Goal: Information Seeking & Learning: Learn about a topic

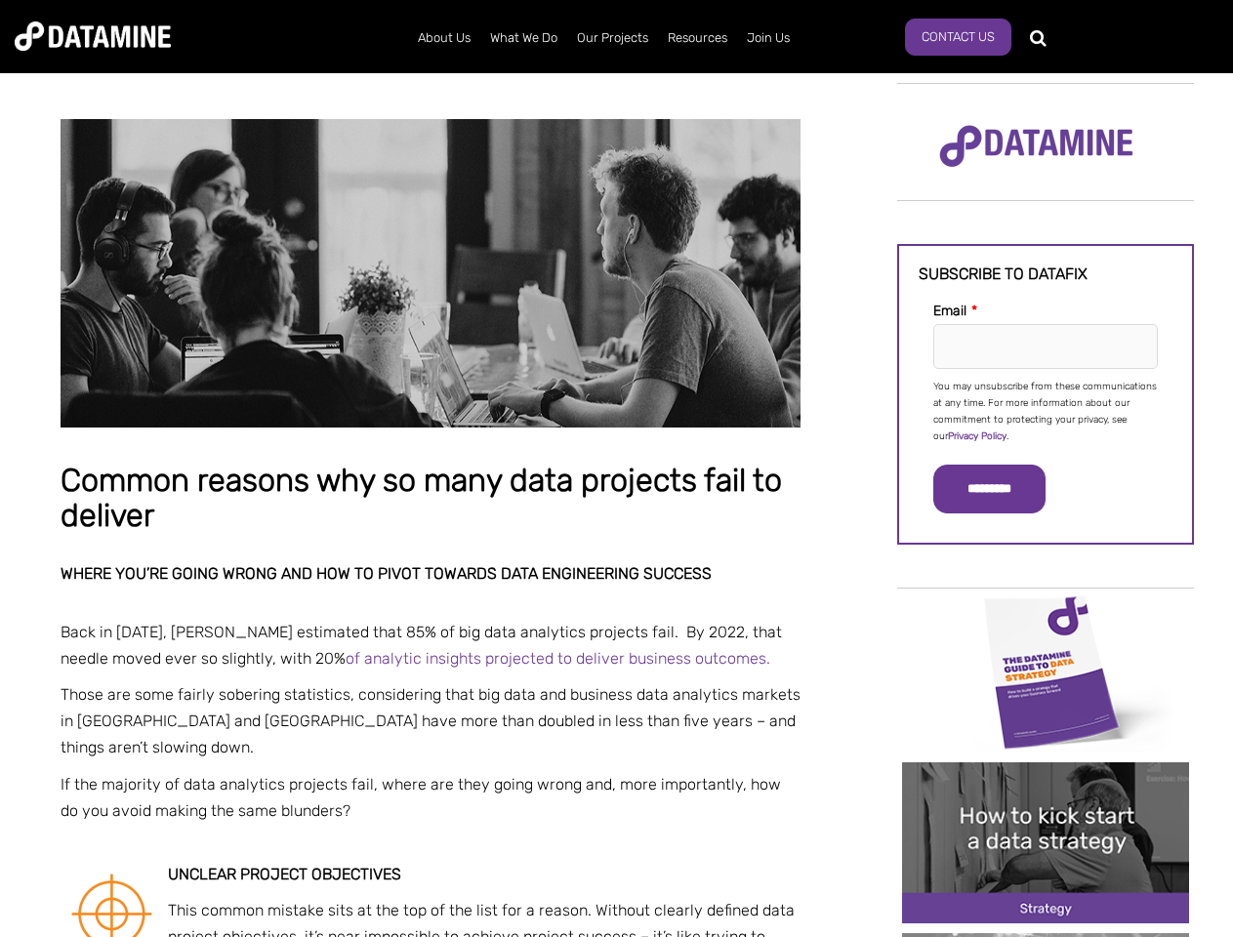
click at [1046, 410] on p "You may unsubscribe from these communications at any time. For more information…" at bounding box center [1045, 412] width 225 height 66
click at [1001, 489] on input "*********" at bounding box center [989, 489] width 112 height 49
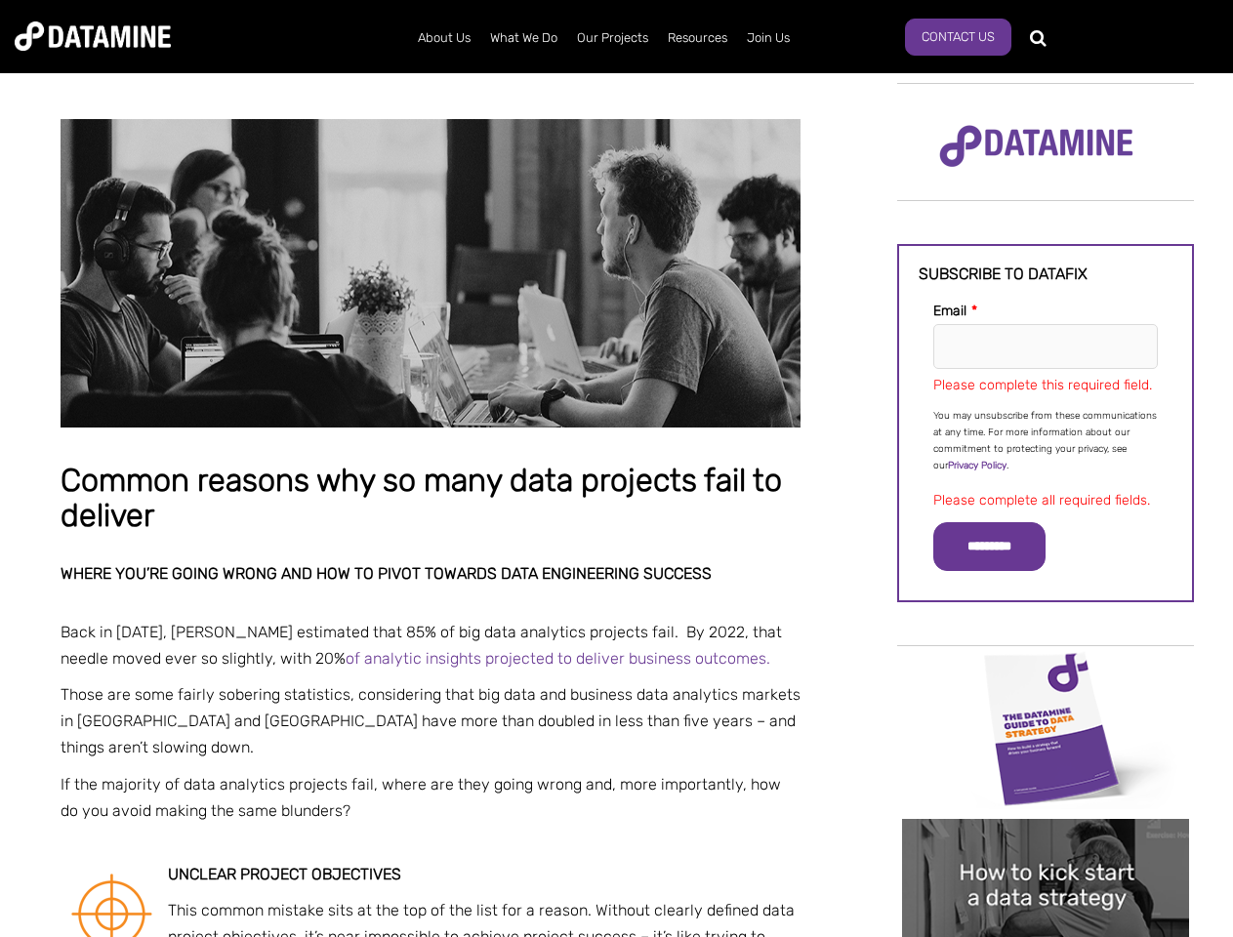
click at [1046, 671] on img "Image grid with {{ image_count }} images." at bounding box center [1045, 728] width 287 height 161
click at [1046, 671] on div "✕" at bounding box center [616, 468] width 1233 height 937
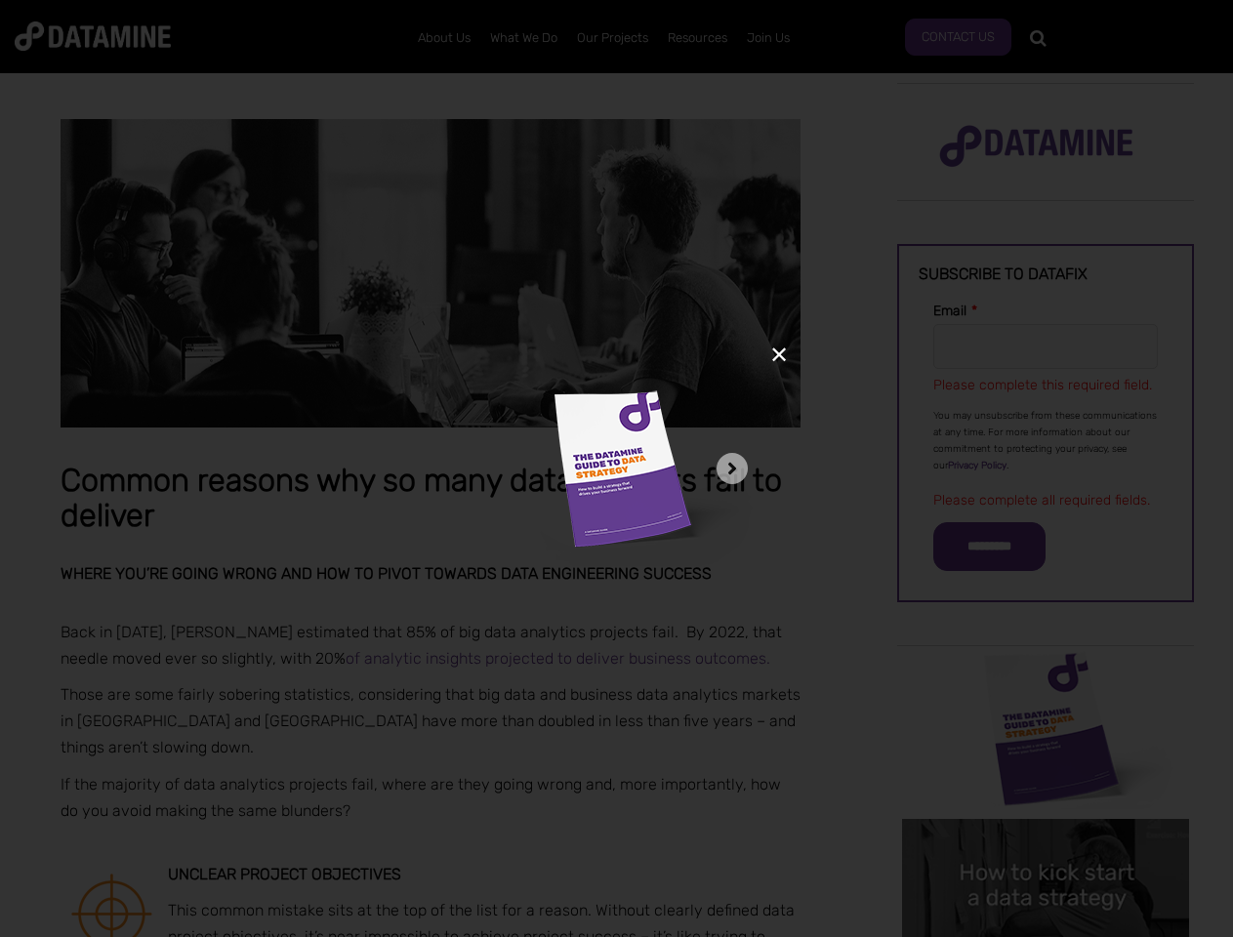
click at [1046, 843] on div "✕" at bounding box center [616, 468] width 1233 height 937
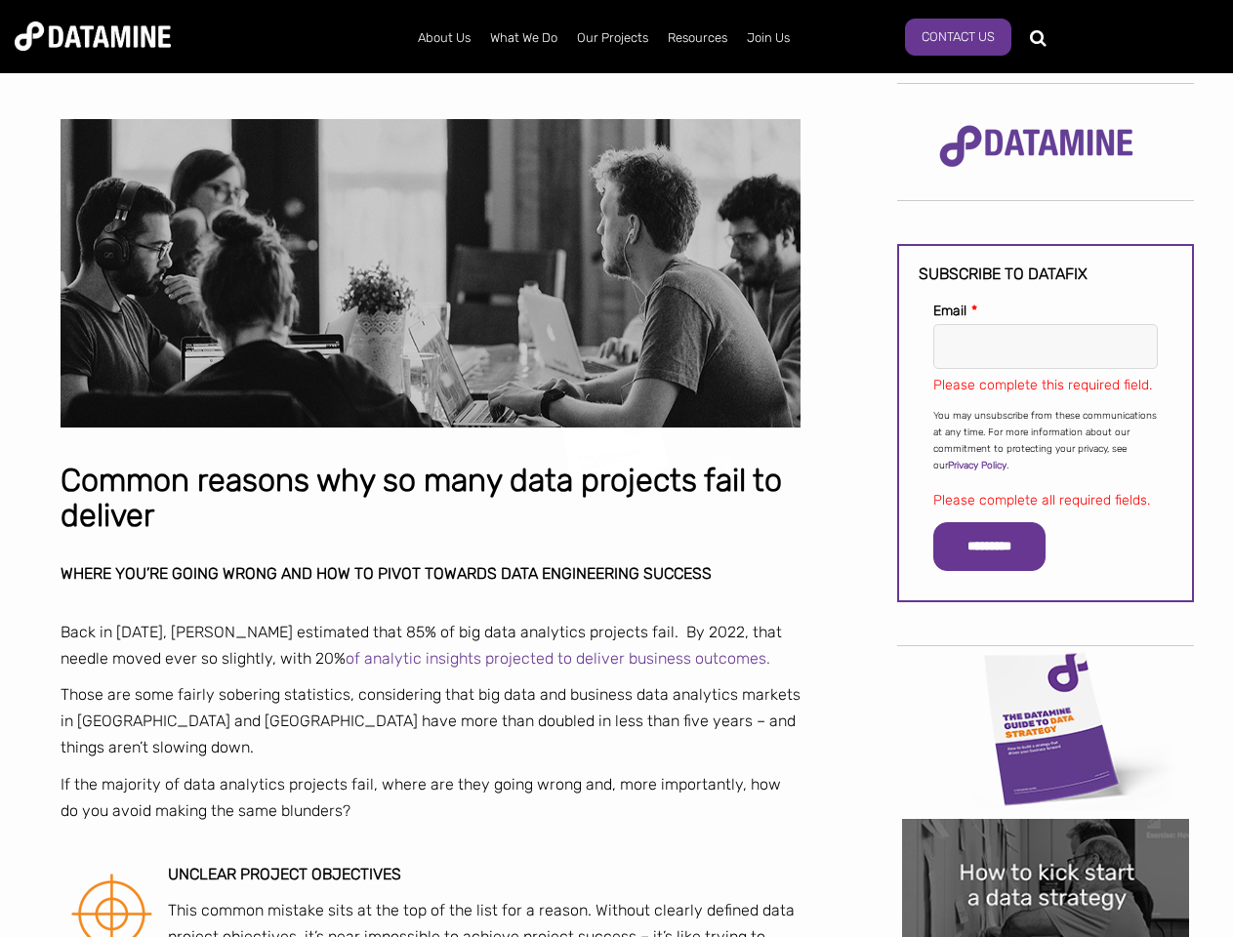
click at [1046, 843] on img "Image grid with {{ image_count }} images." at bounding box center [1045, 899] width 287 height 161
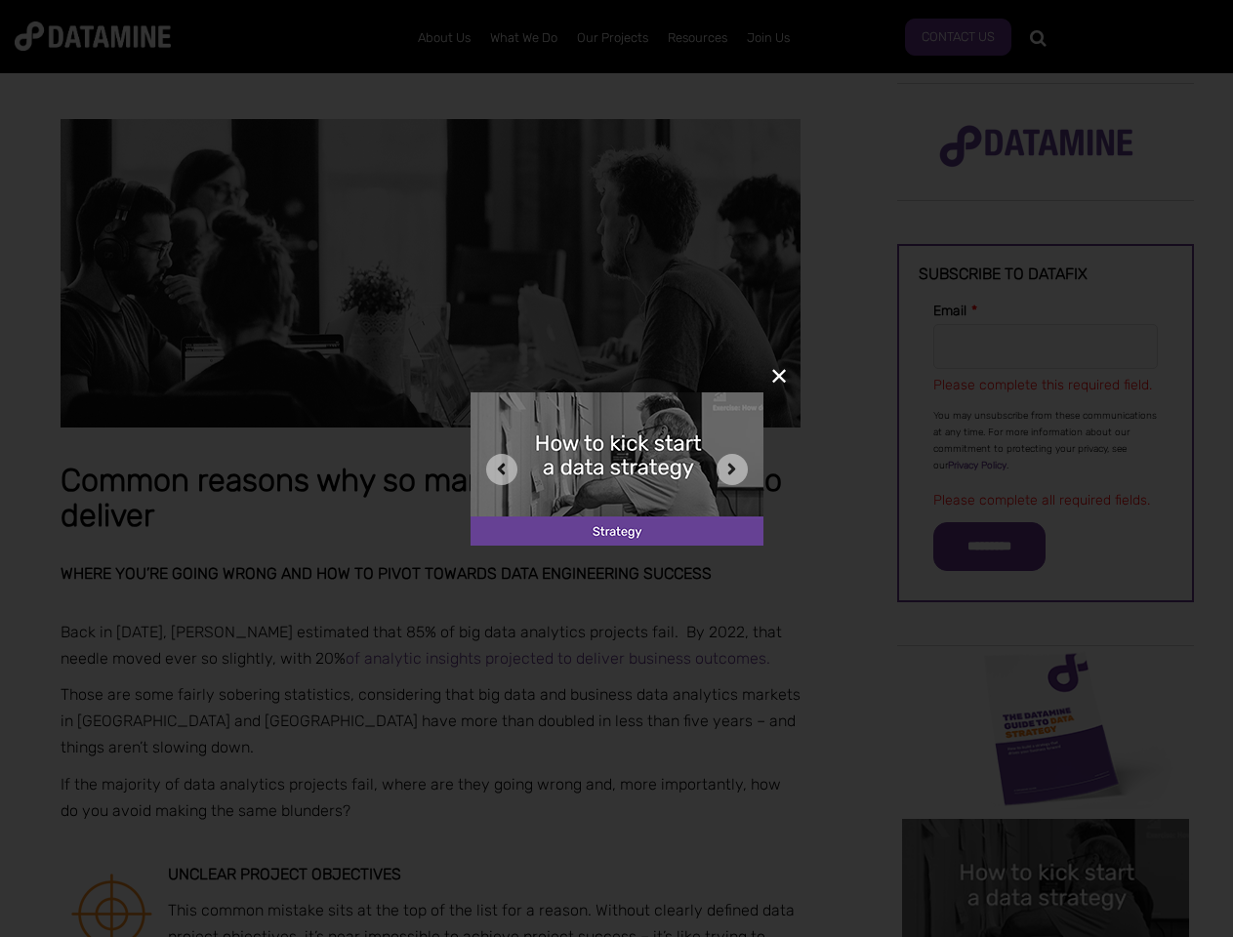
click at [1046, 935] on div "✕" at bounding box center [616, 468] width 1233 height 937
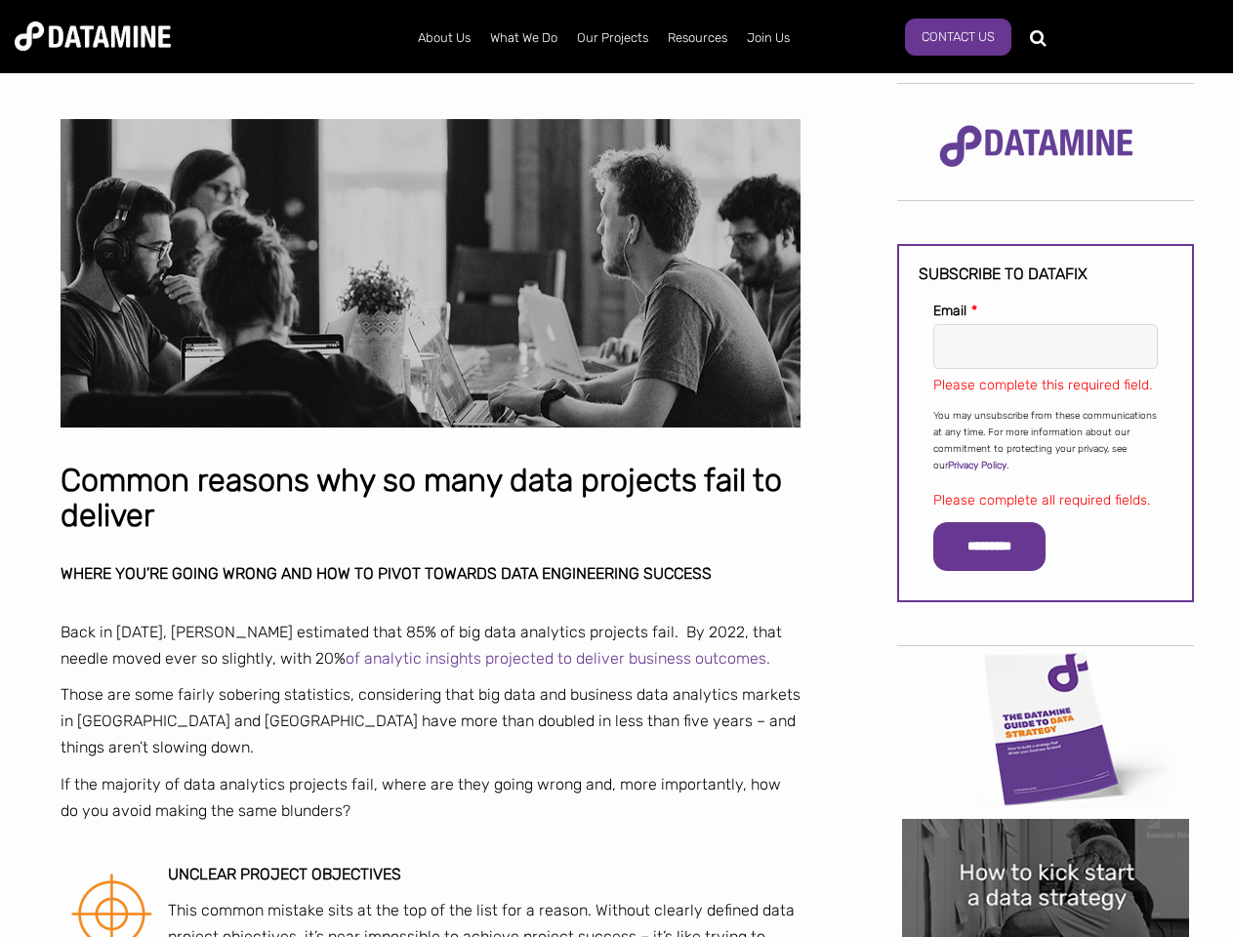
click at [1046, 935] on div "✕" at bounding box center [616, 468] width 1233 height 937
